Goal: Task Accomplishment & Management: Manage account settings

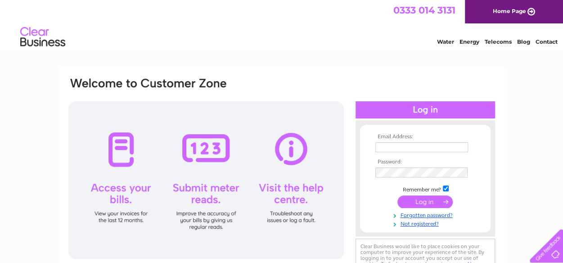
type input "[EMAIL_ADDRESS][DOMAIN_NAME]"
click at [419, 201] on input "submit" at bounding box center [424, 201] width 55 height 13
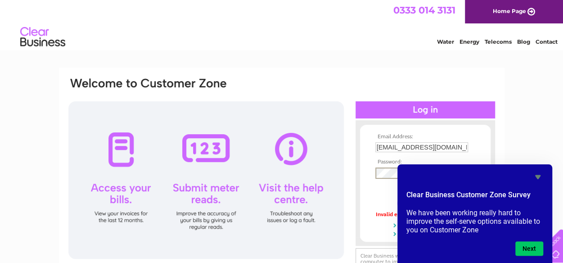
click at [538, 175] on icon "Hide survey" at bounding box center [537, 177] width 5 height 4
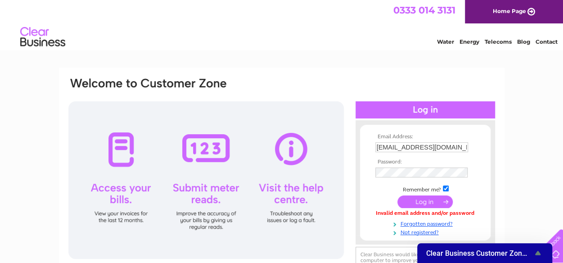
click at [402, 202] on input "submit" at bounding box center [424, 201] width 55 height 13
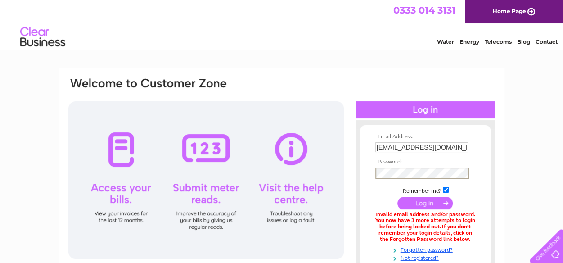
click at [412, 200] on input "submit" at bounding box center [424, 203] width 55 height 13
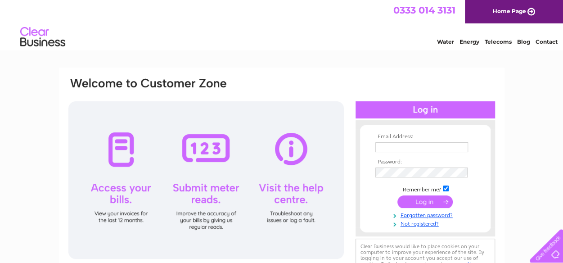
type input "[EMAIL_ADDRESS][DOMAIN_NAME]"
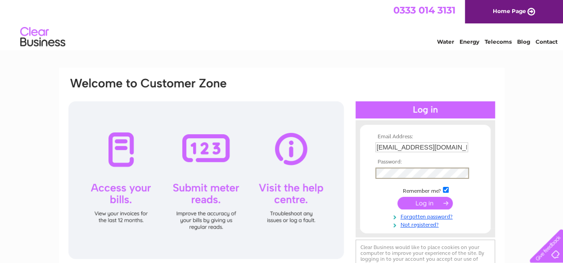
click at [517, 45] on div "Email Address: [EMAIL_ADDRESS][DOMAIN_NAME] Password:" at bounding box center [523, 40] width 13 height 9
click at [402, 204] on input "submit" at bounding box center [424, 201] width 55 height 13
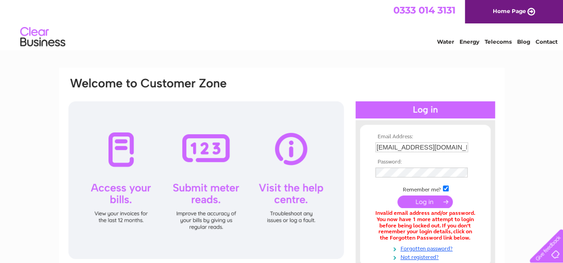
click at [422, 198] on input "submit" at bounding box center [424, 201] width 55 height 13
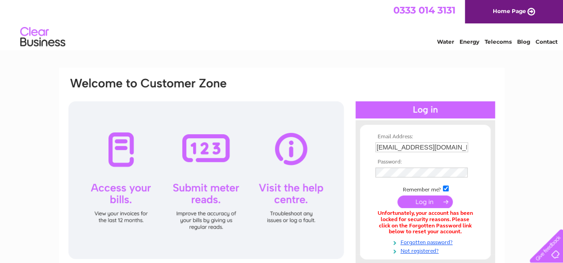
click at [384, 186] on td "Remember me?" at bounding box center [425, 188] width 104 height 9
